Goal: Find specific page/section: Find specific page/section

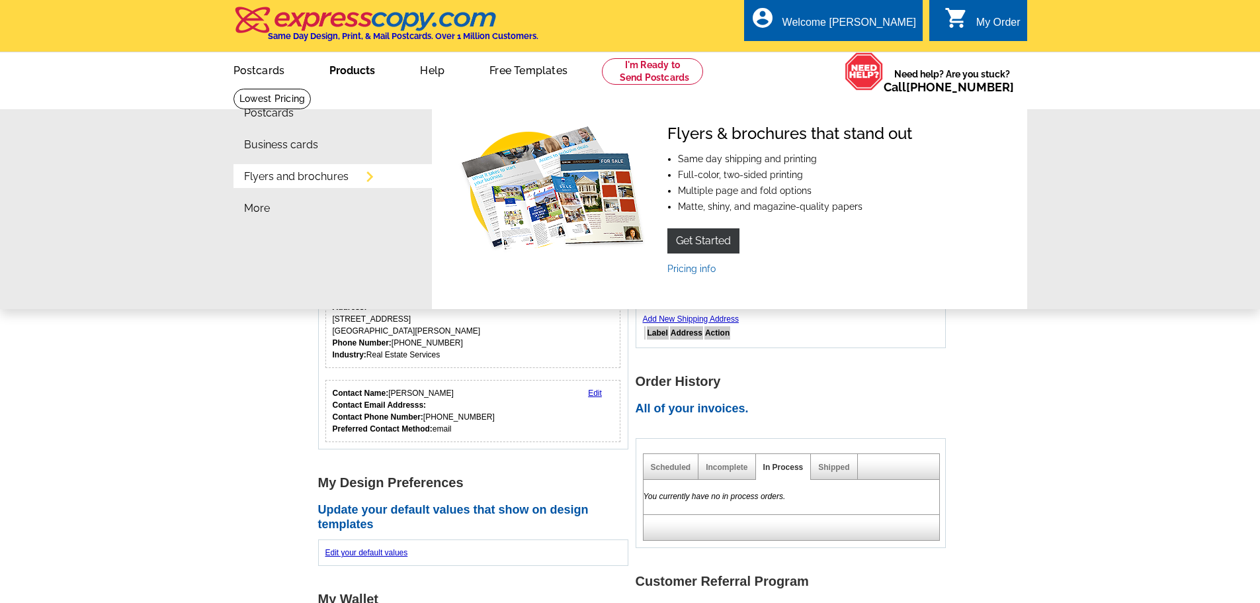
click at [327, 179] on link "Flyers and brochures" at bounding box center [296, 176] width 105 height 11
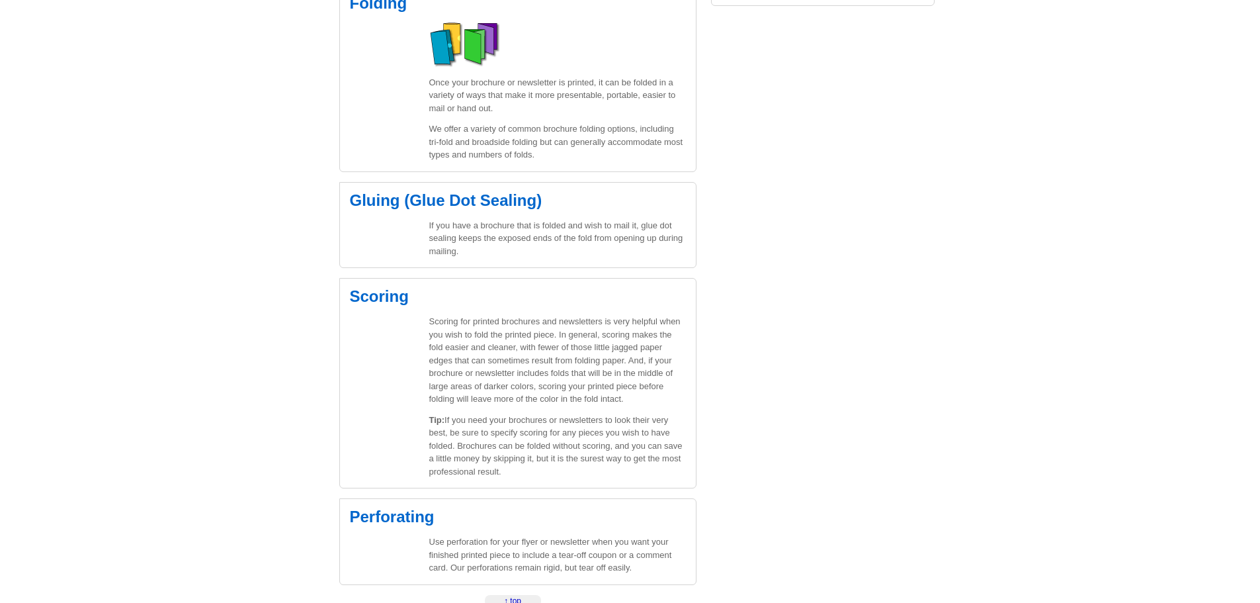
scroll to position [1323, 0]
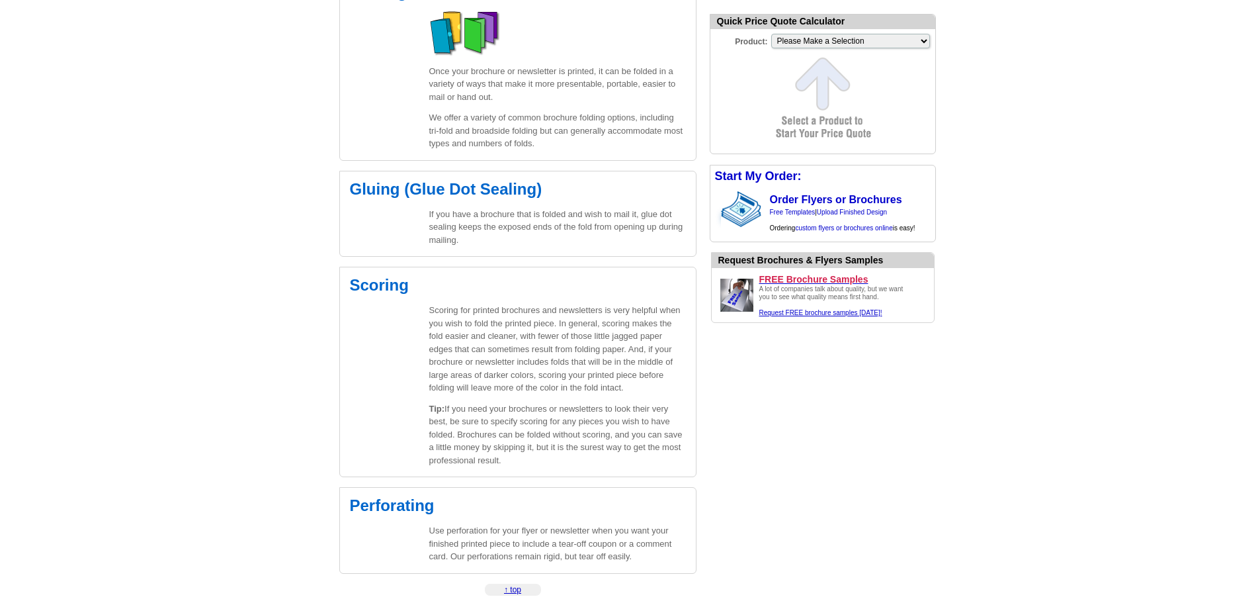
drag, startPoint x: 1148, startPoint y: 265, endPoint x: 1136, endPoint y: 265, distance: 11.2
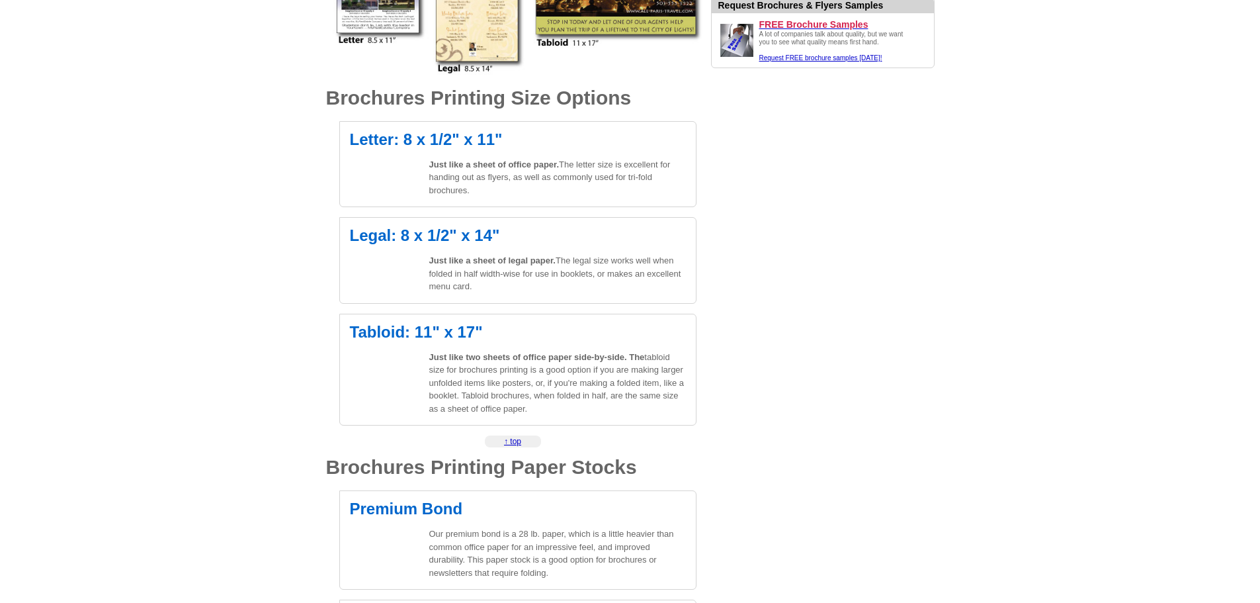
scroll to position [397, 0]
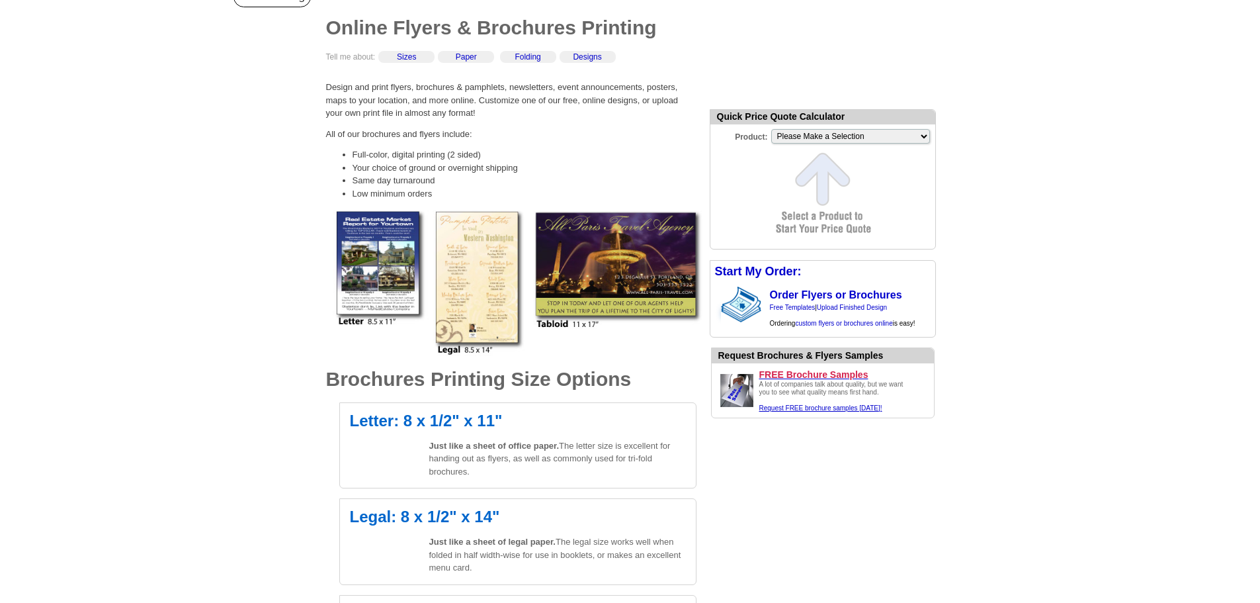
scroll to position [0, 0]
